Goal: Information Seeking & Learning: Check status

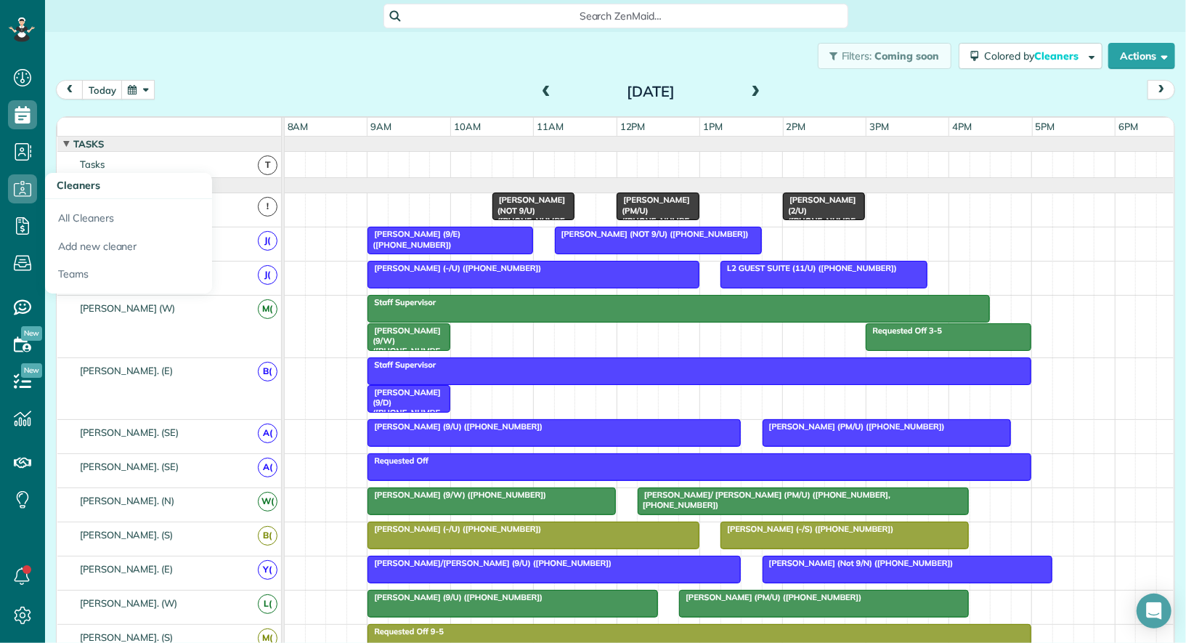
scroll to position [6, 6]
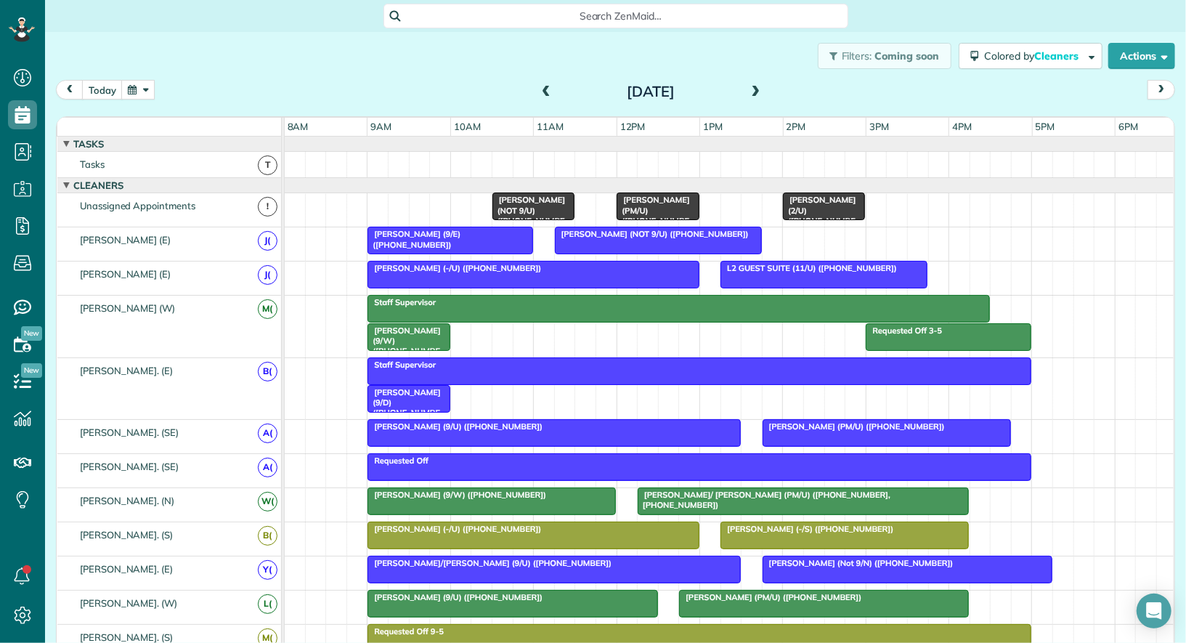
click at [271, 272] on span "J(" at bounding box center [268, 275] width 20 height 20
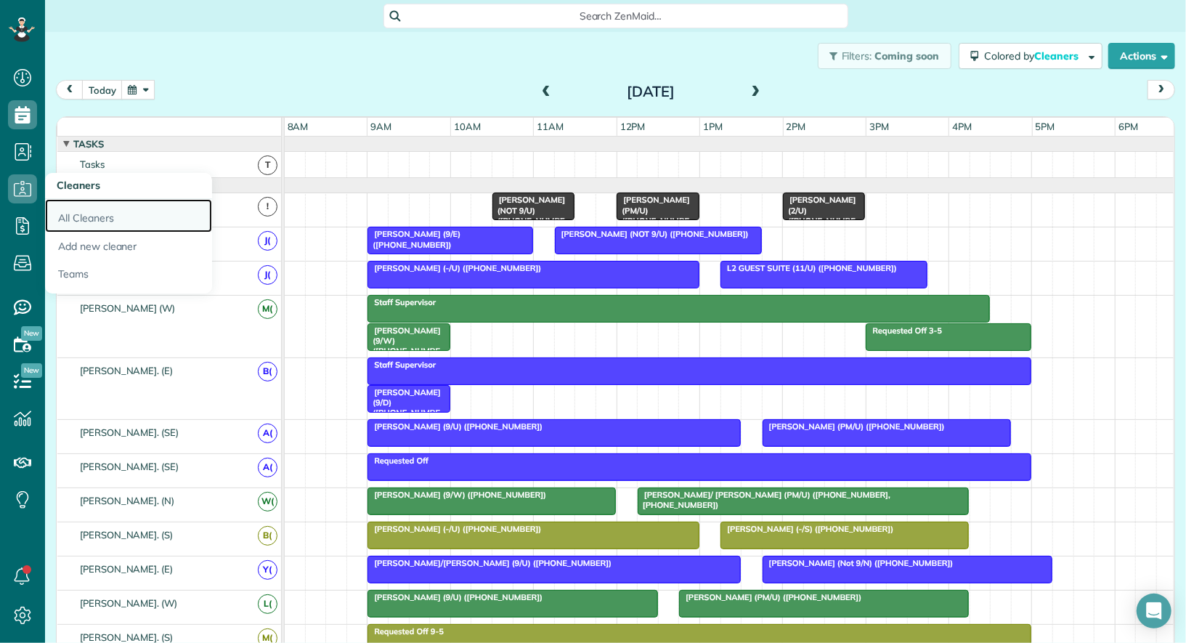
click at [83, 214] on link "All Cleaners" at bounding box center [128, 215] width 167 height 33
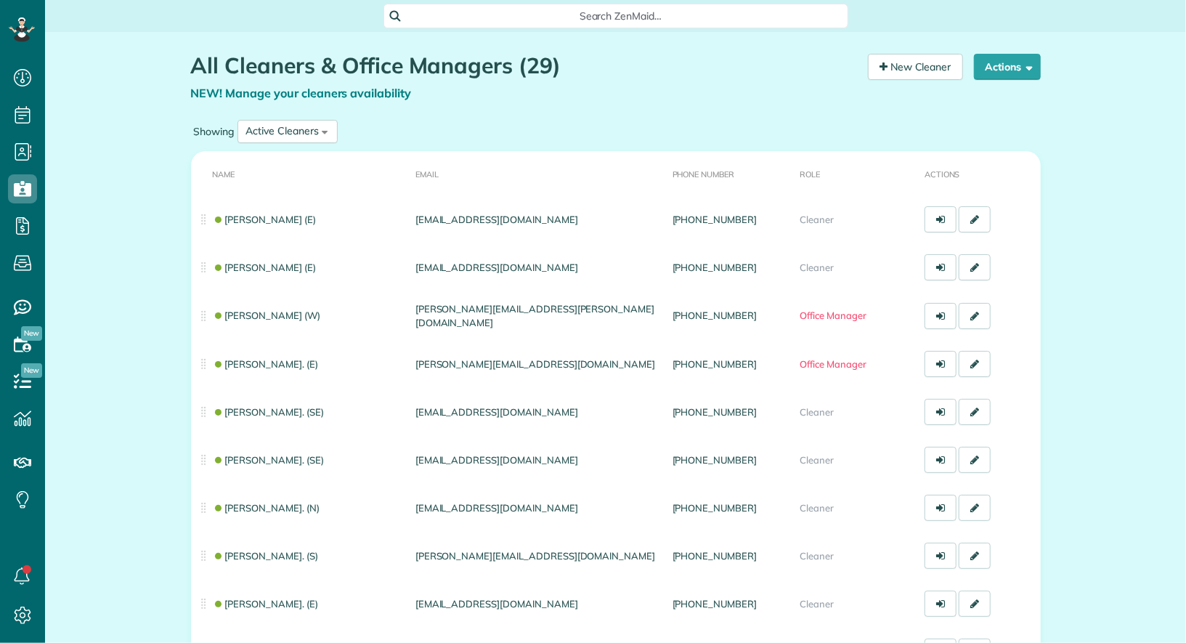
scroll to position [6, 6]
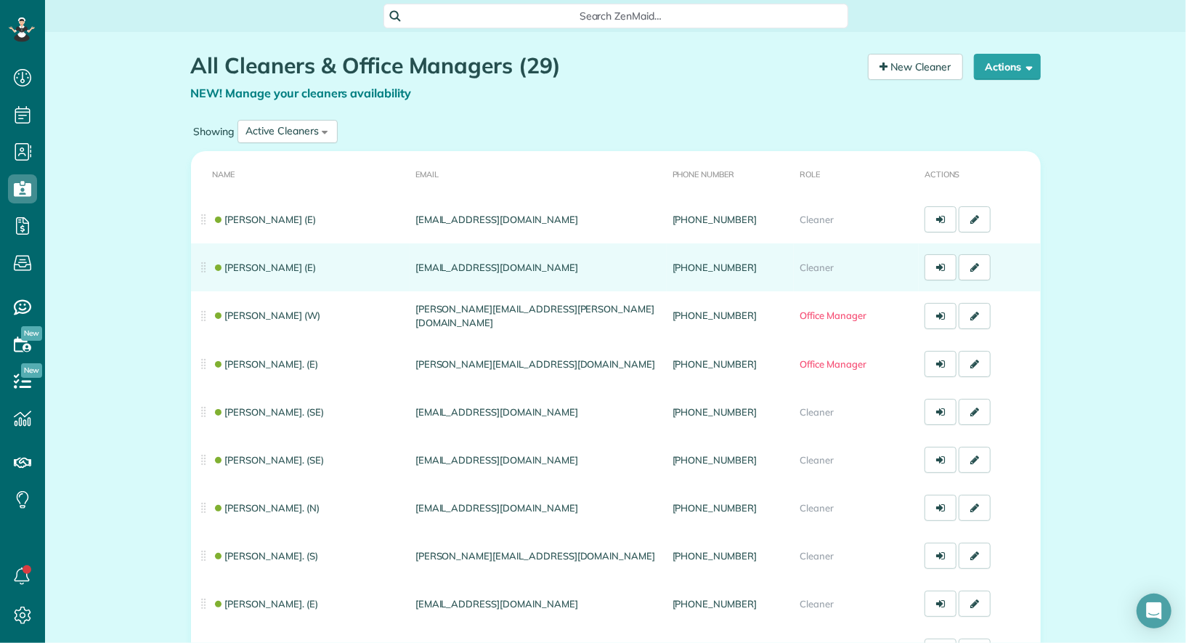
drag, startPoint x: 533, startPoint y: 272, endPoint x: 413, endPoint y: 271, distance: 120.6
click at [413, 271] on td "jaquelinq30@gmail.com" at bounding box center [538, 267] width 257 height 48
copy td "jaquelinq30@gmail.com"
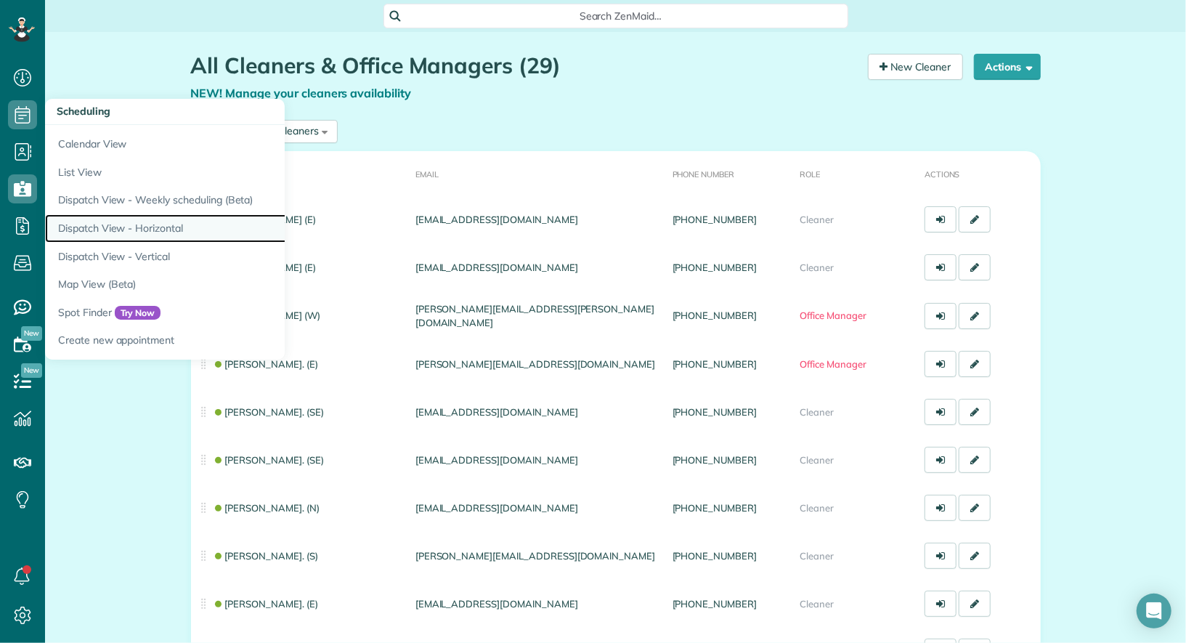
click at [144, 225] on link "Dispatch View - Horizontal" at bounding box center [226, 228] width 363 height 28
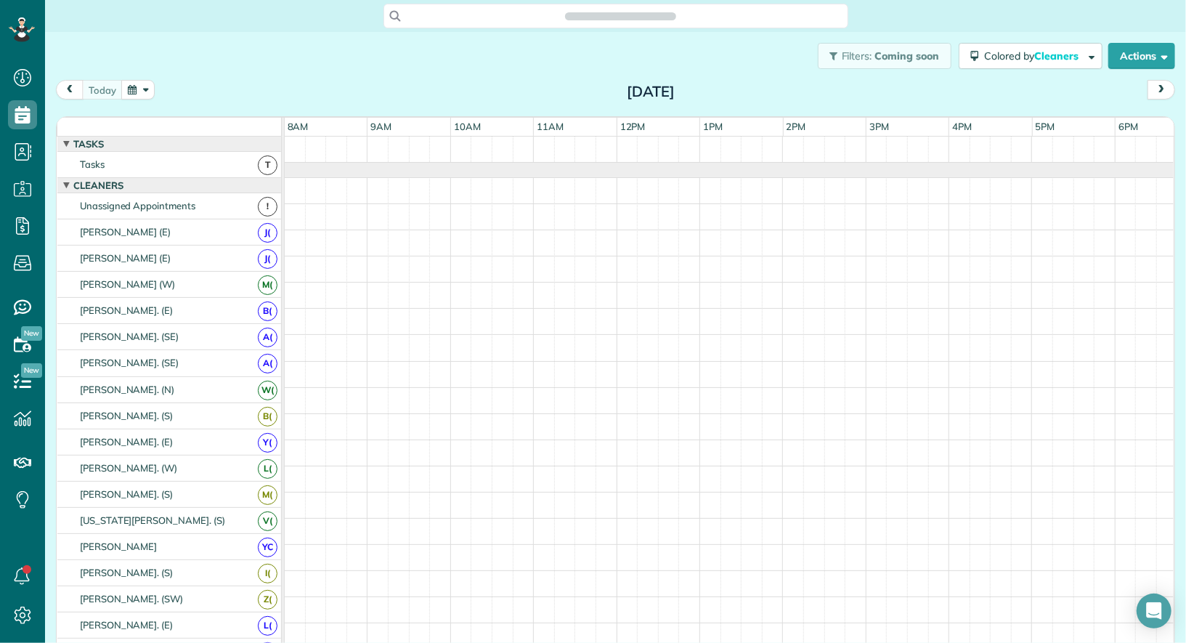
scroll to position [15, 0]
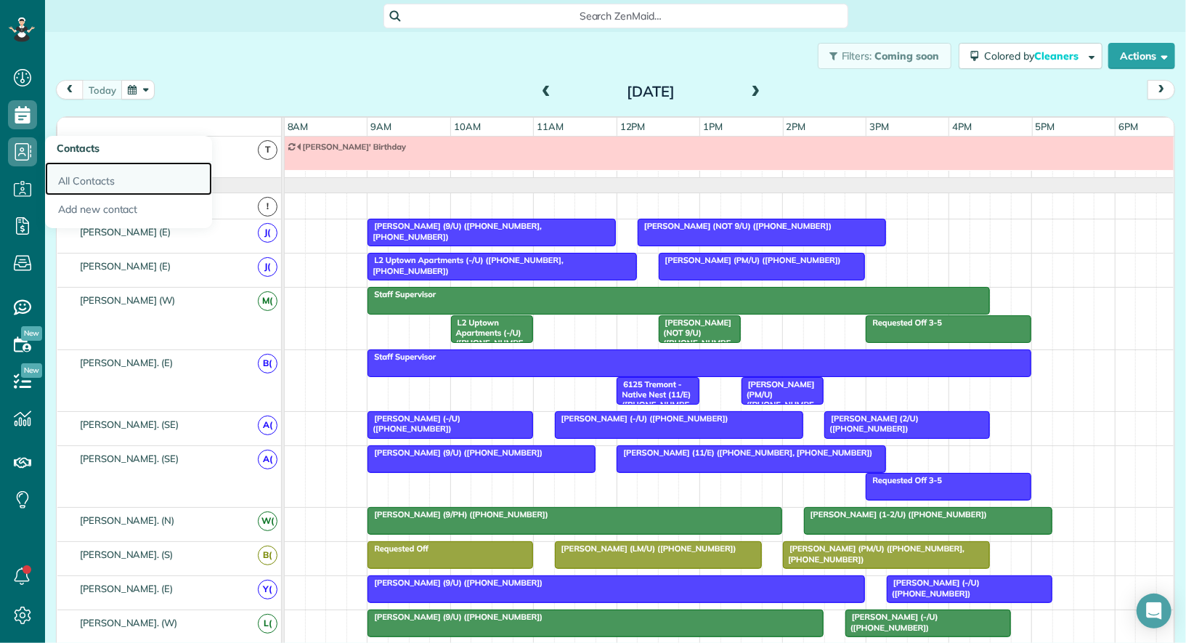
click at [105, 173] on link "All Contacts" at bounding box center [128, 178] width 167 height 33
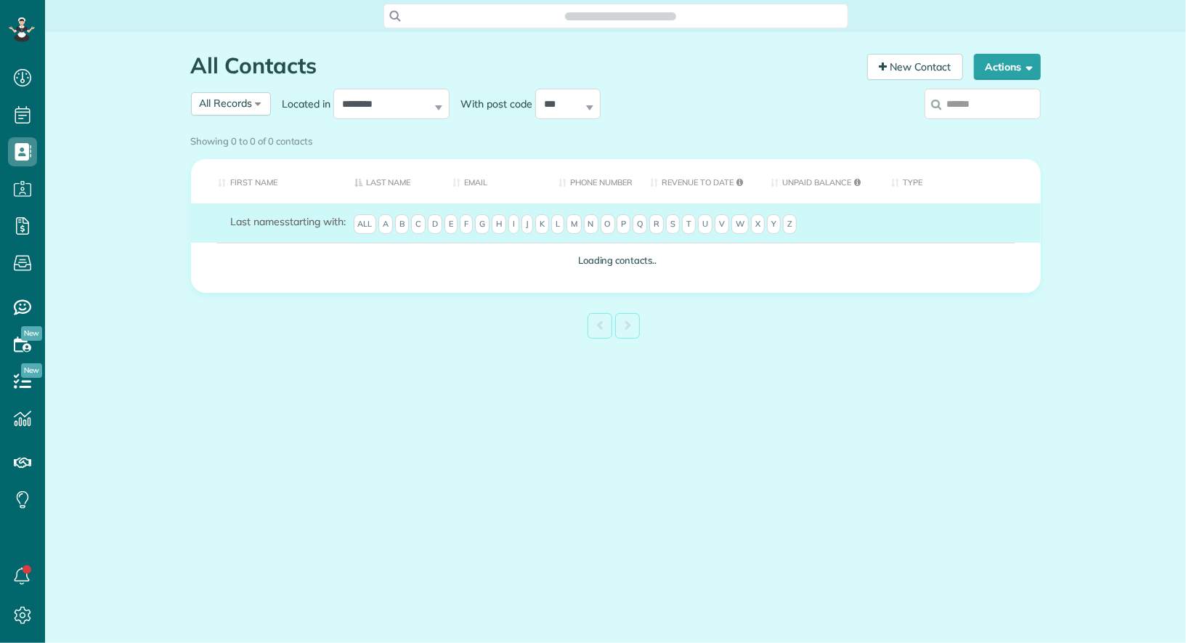
scroll to position [6, 6]
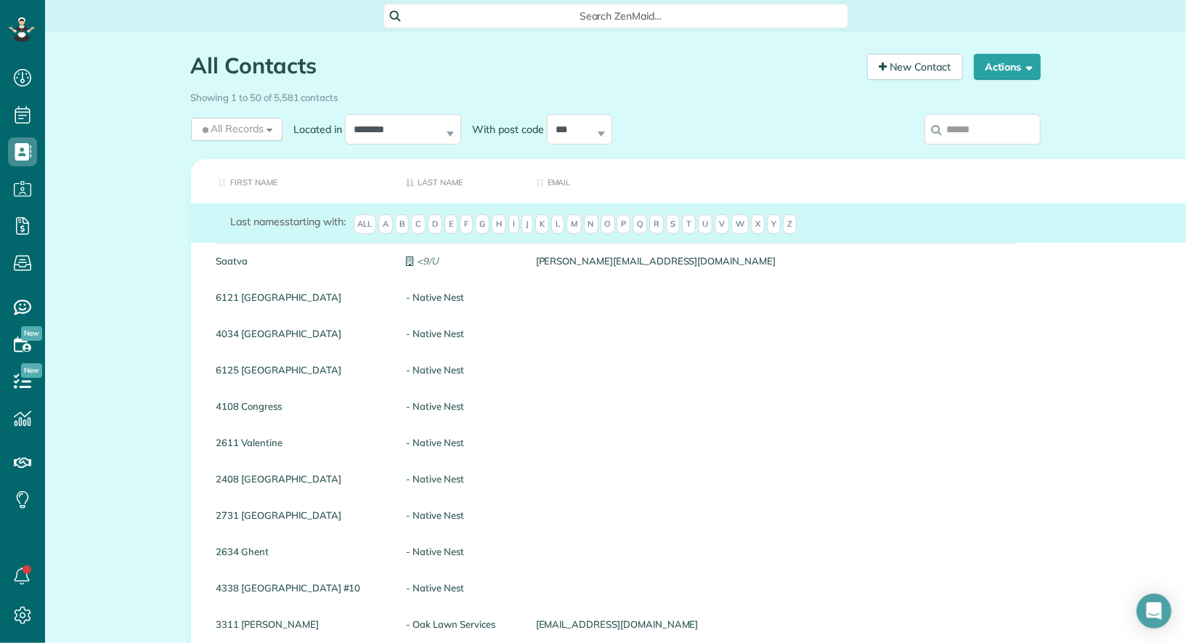
click at [1011, 132] on input "search" at bounding box center [983, 129] width 116 height 31
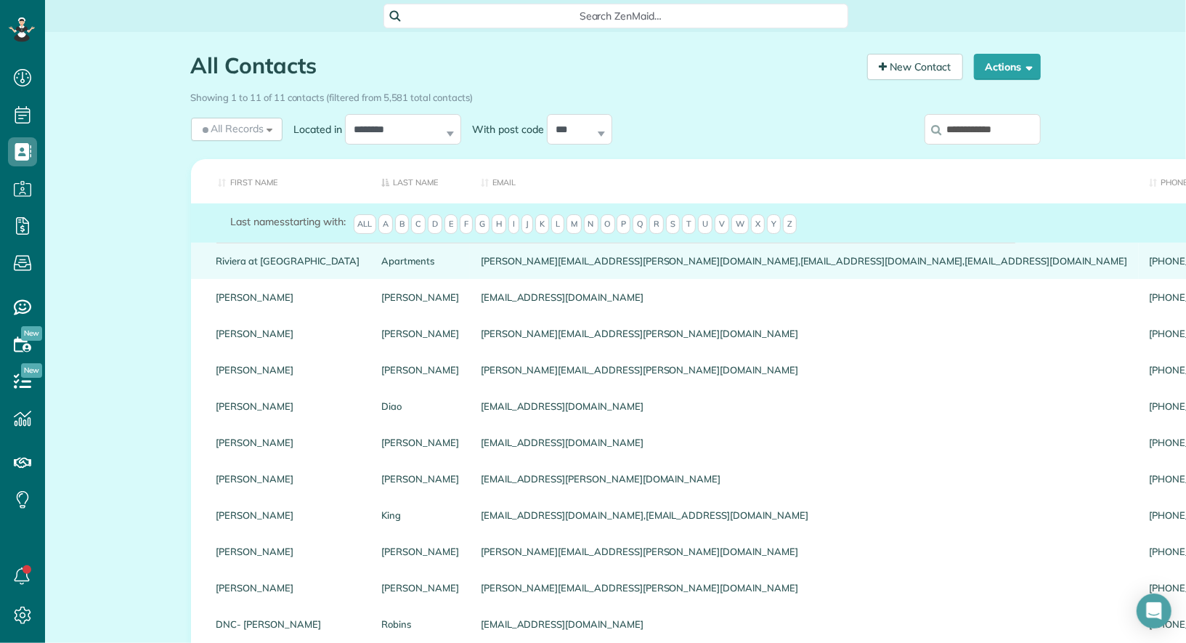
type input "**********"
click at [301, 257] on link "Riviera at West Village" at bounding box center [289, 261] width 144 height 10
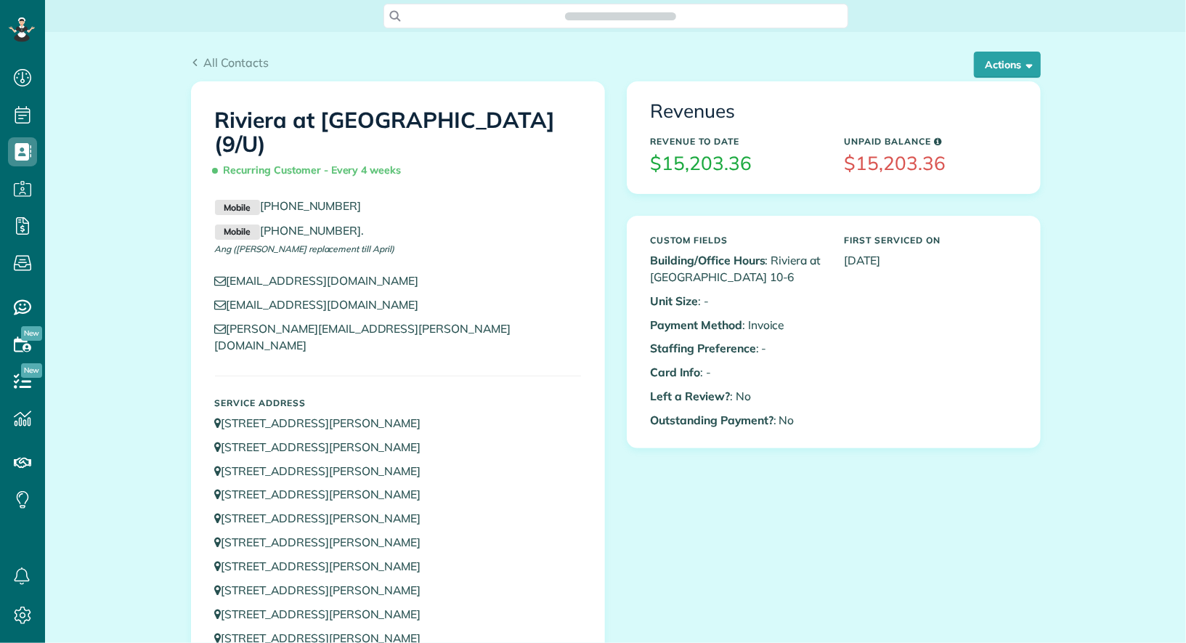
scroll to position [6, 6]
click at [1020, 69] on button "Actions" at bounding box center [1007, 65] width 67 height 26
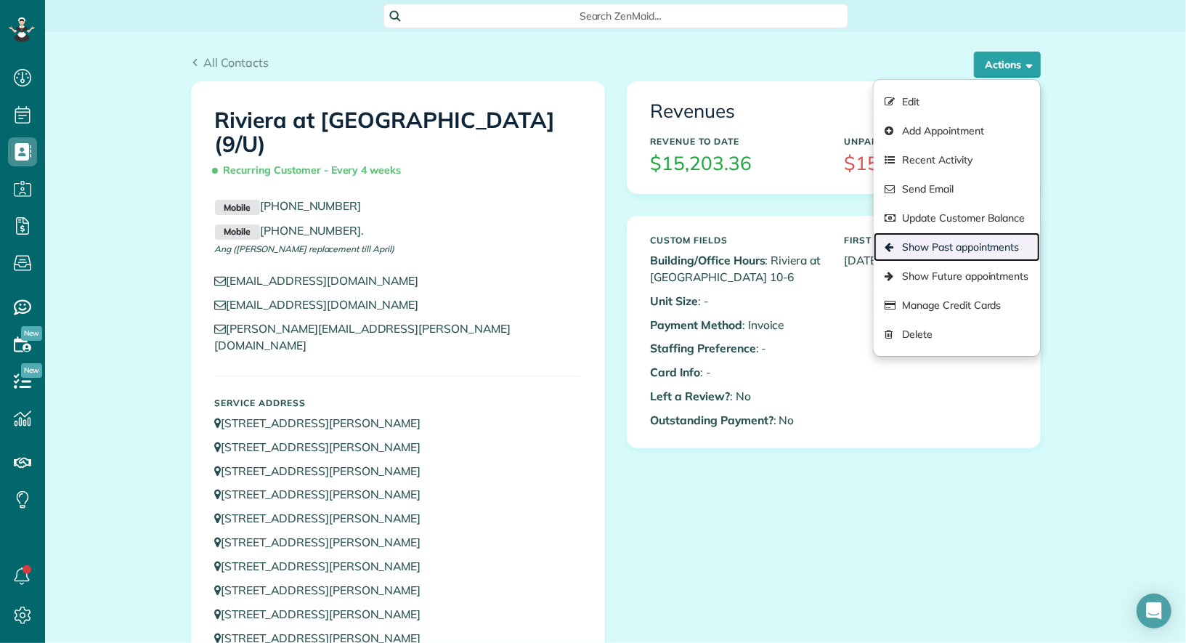
click at [960, 240] on link "Show Past appointments" at bounding box center [957, 247] width 166 height 29
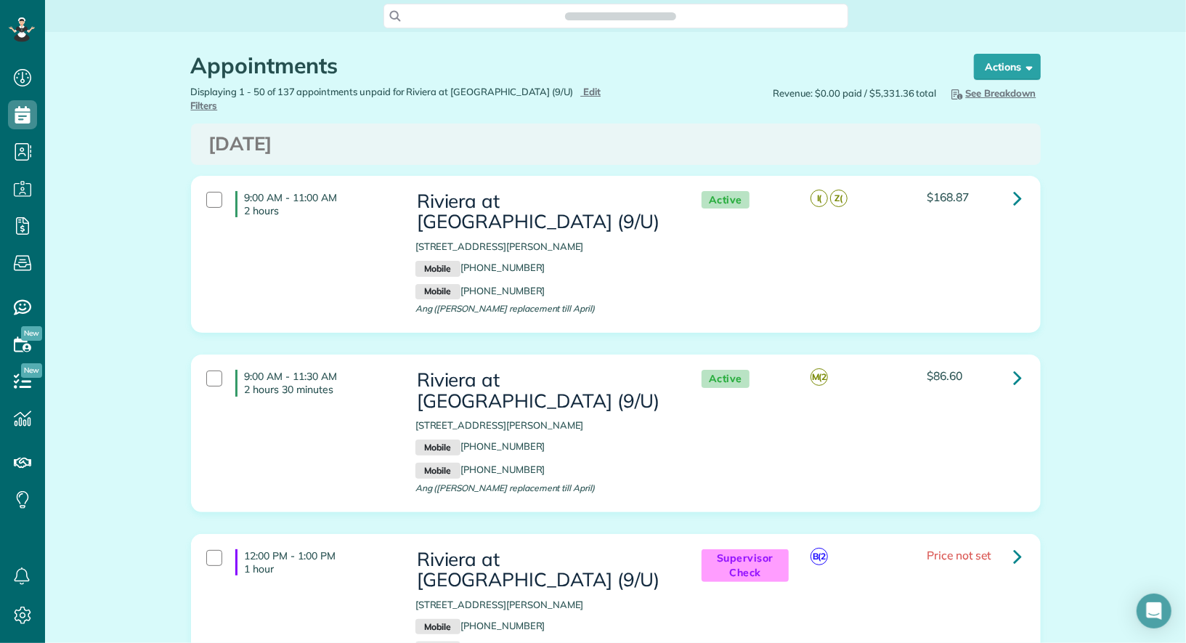
scroll to position [6, 6]
